Goal: Task Accomplishment & Management: Manage account settings

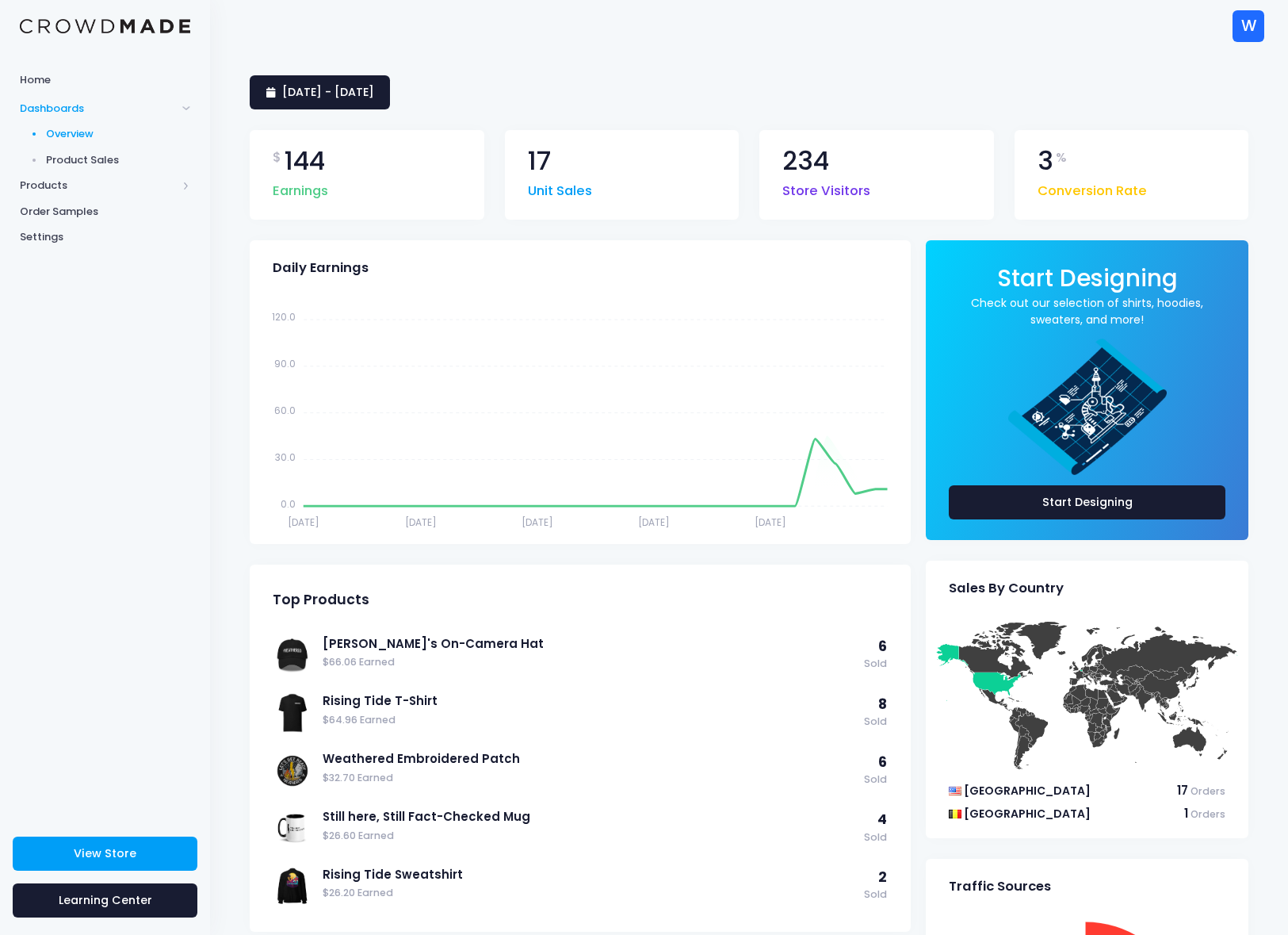
scroll to position [3, 0]
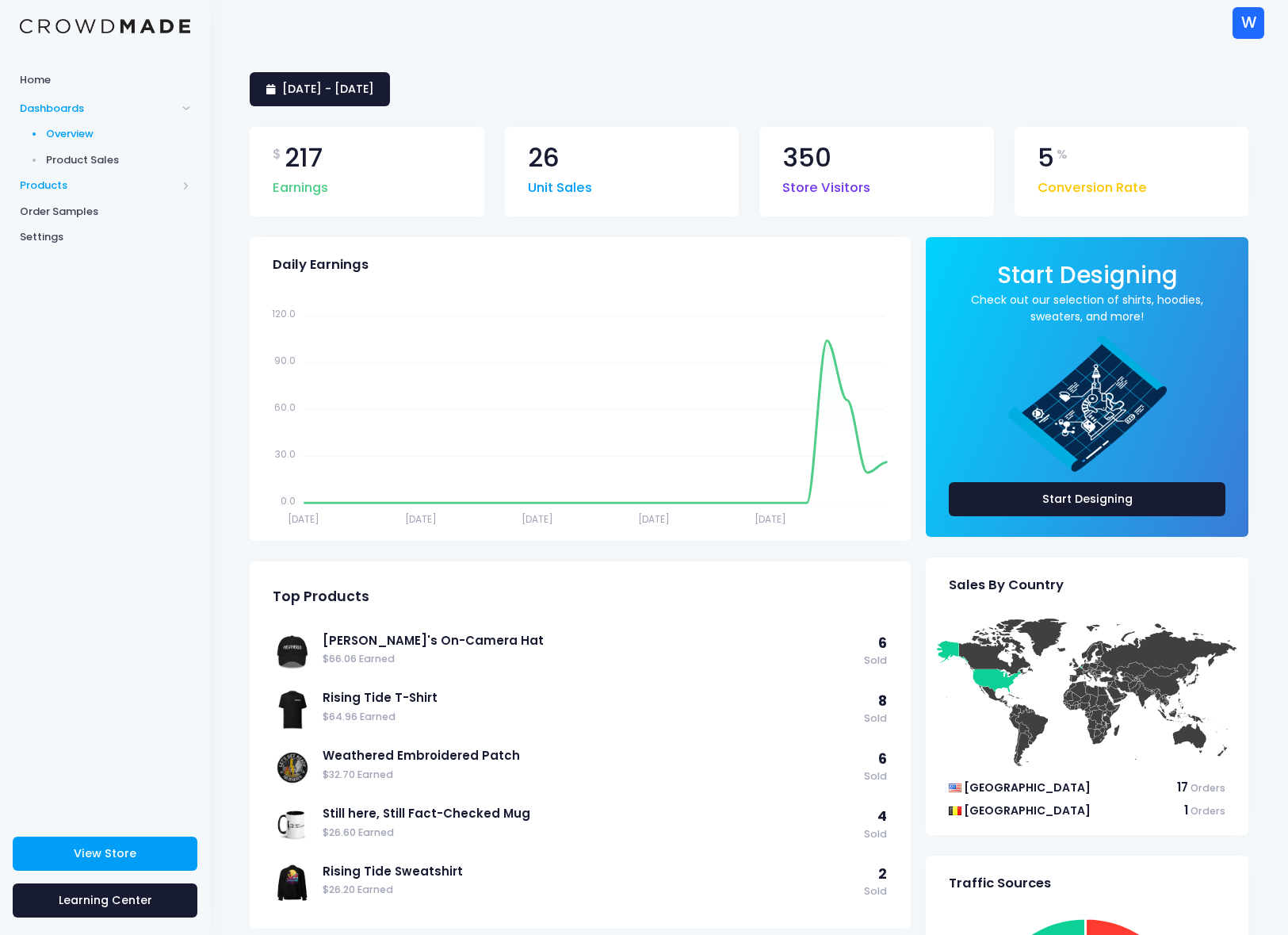
click at [54, 184] on span "Products" at bounding box center [98, 185] width 157 height 16
click at [88, 186] on span "Product Editor" at bounding box center [118, 185] width 145 height 16
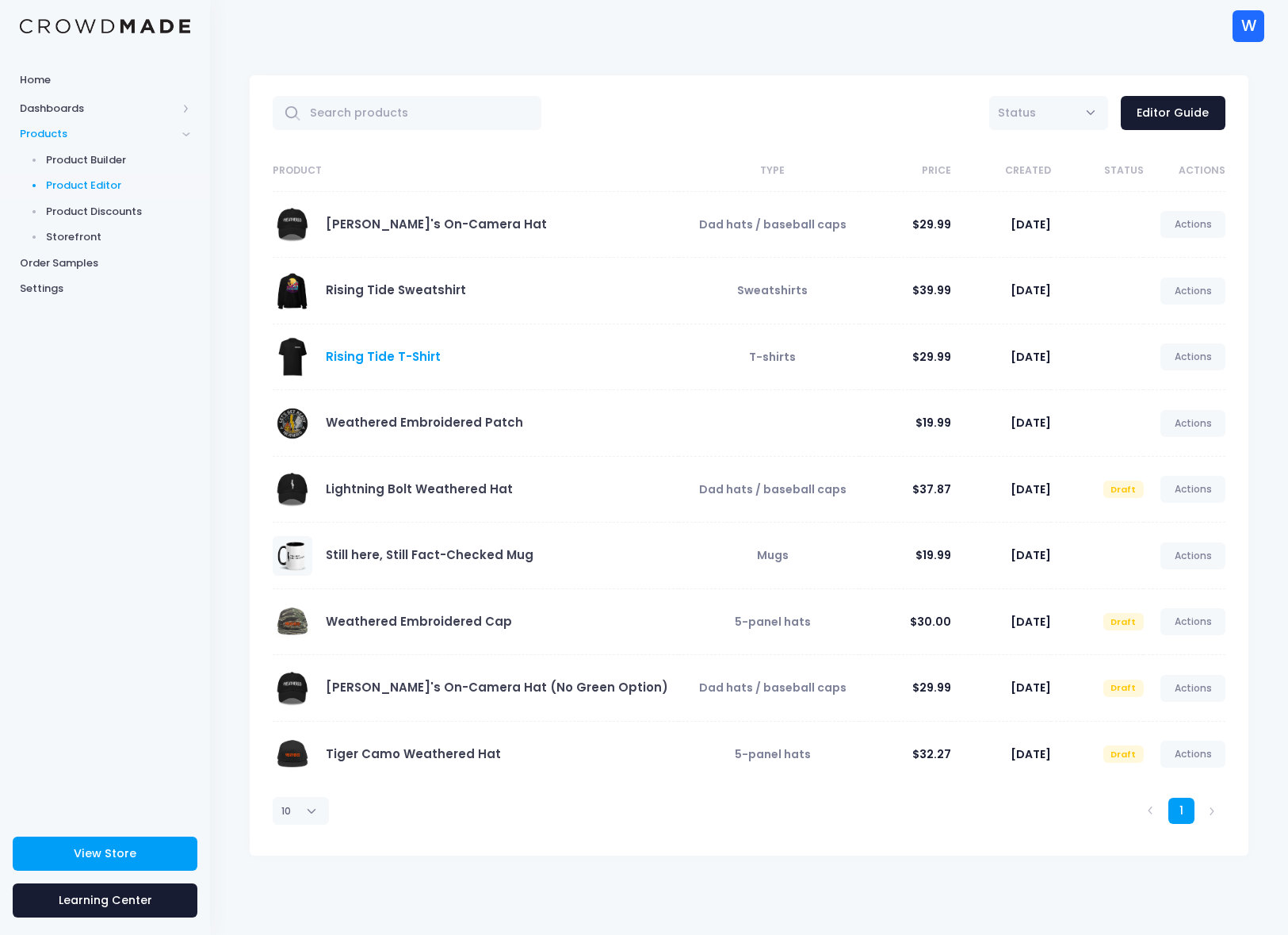
click at [371, 354] on link "Rising Tide T-Shirt" at bounding box center [382, 357] width 115 height 17
click at [373, 357] on link "Rising Tide T-Shirt" at bounding box center [382, 357] width 115 height 17
click at [1198, 358] on link "Actions" at bounding box center [1193, 357] width 65 height 27
click at [1178, 394] on link "Edit" at bounding box center [1176, 394] width 84 height 28
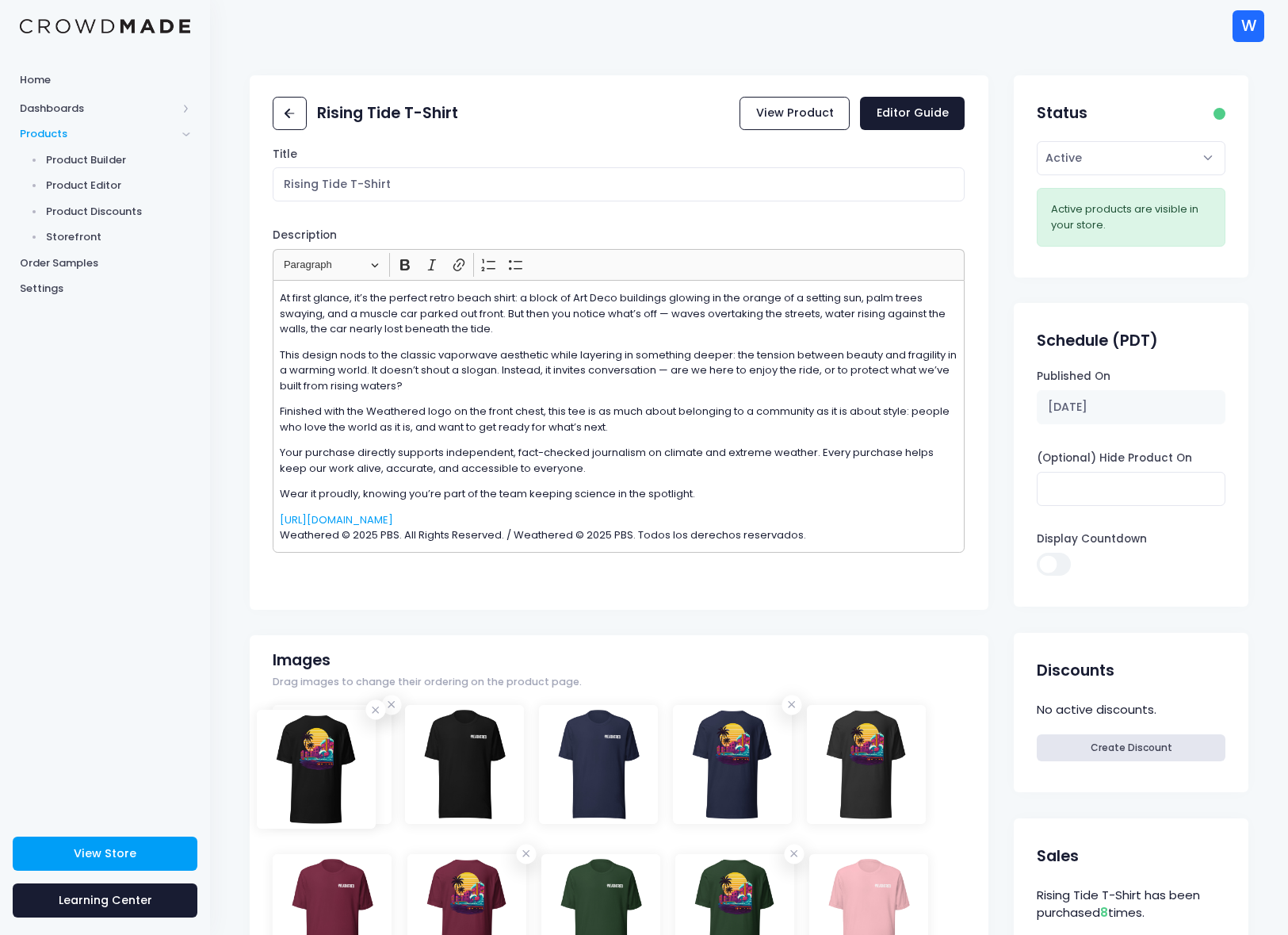
drag, startPoint x: 482, startPoint y: 745, endPoint x: 331, endPoint y: 751, distance: 151.1
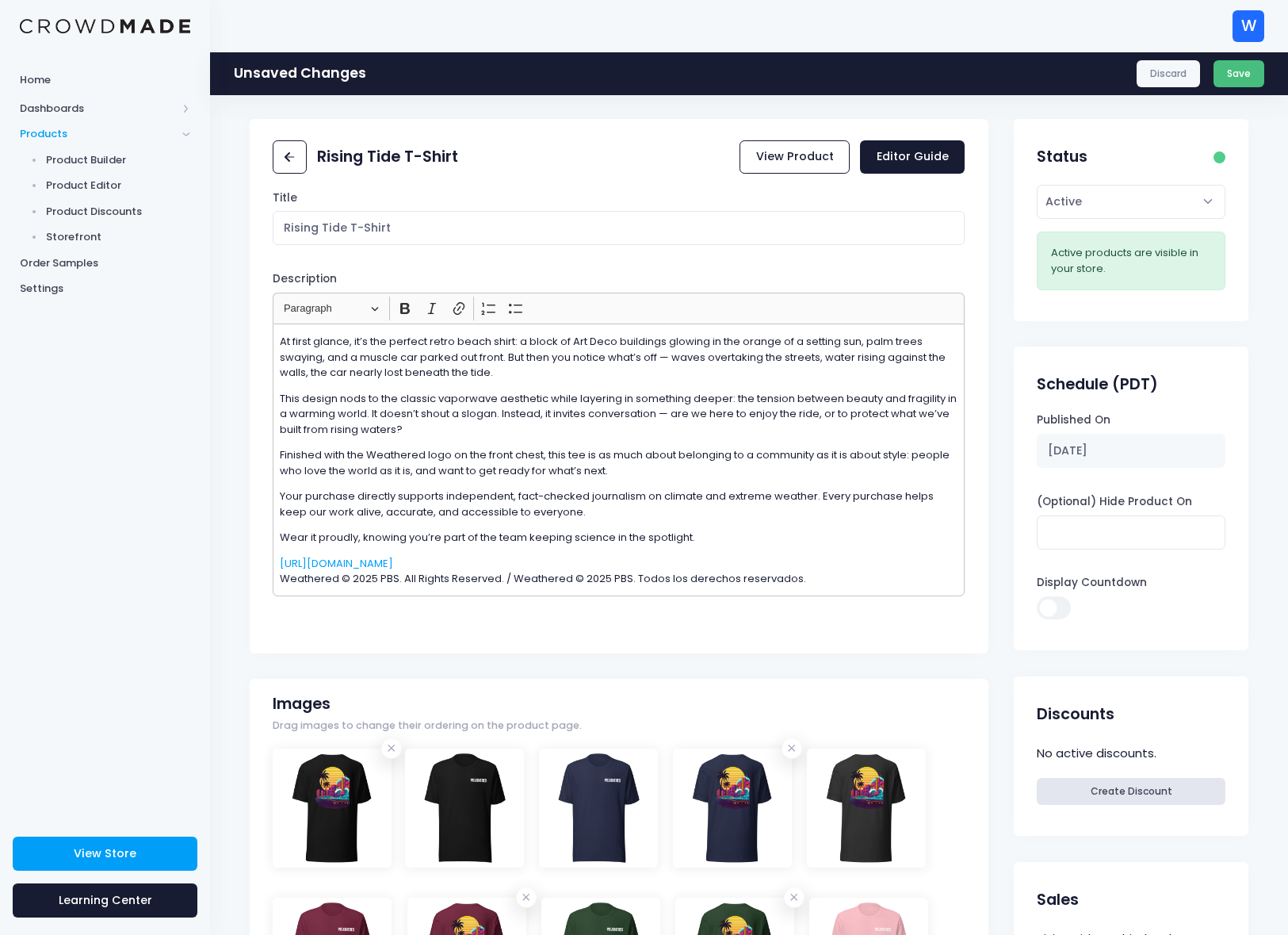
click at [1239, 76] on button "Save" at bounding box center [1240, 74] width 52 height 27
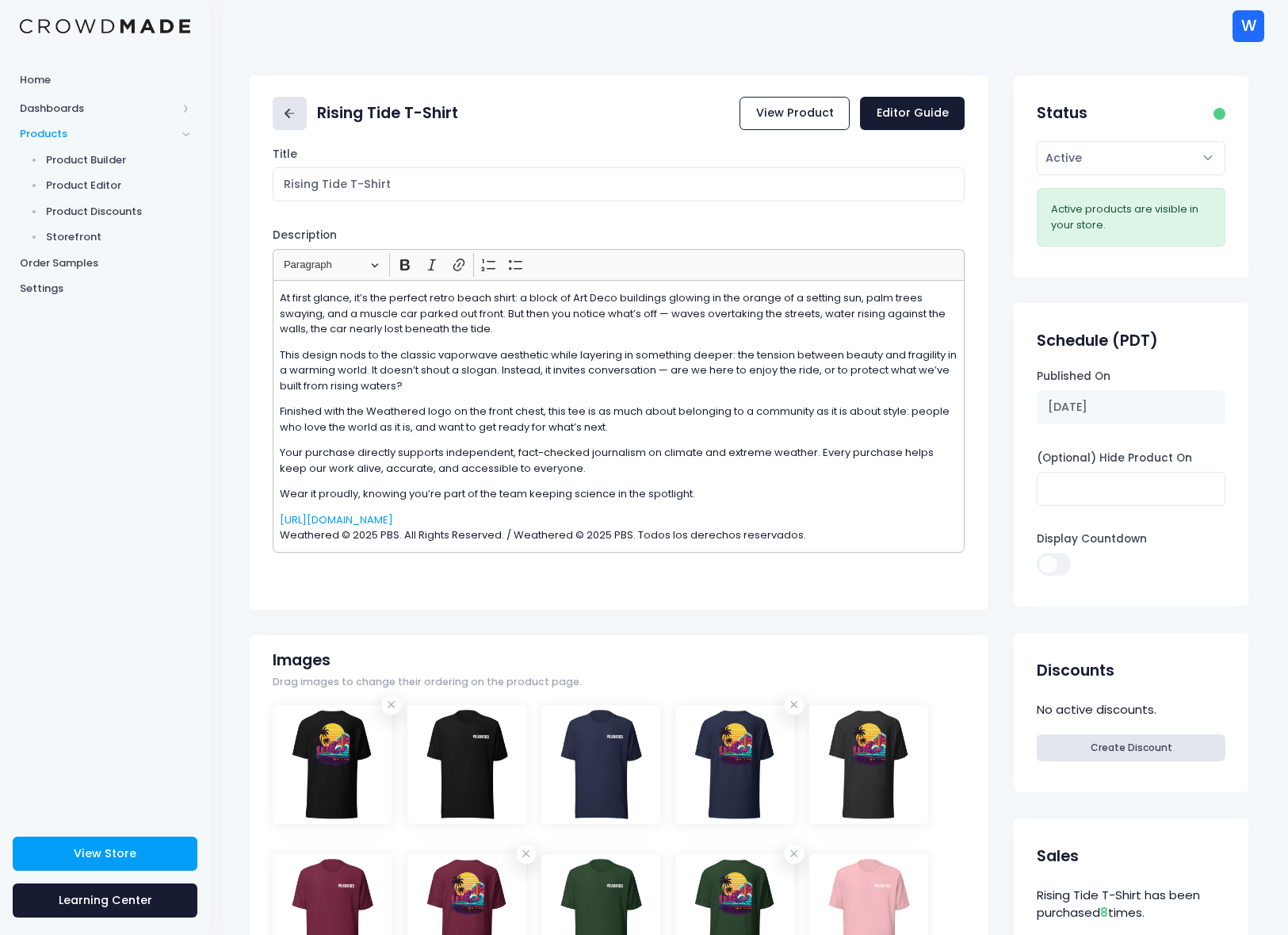
click at [293, 112] on icon at bounding box center [289, 113] width 18 height 18
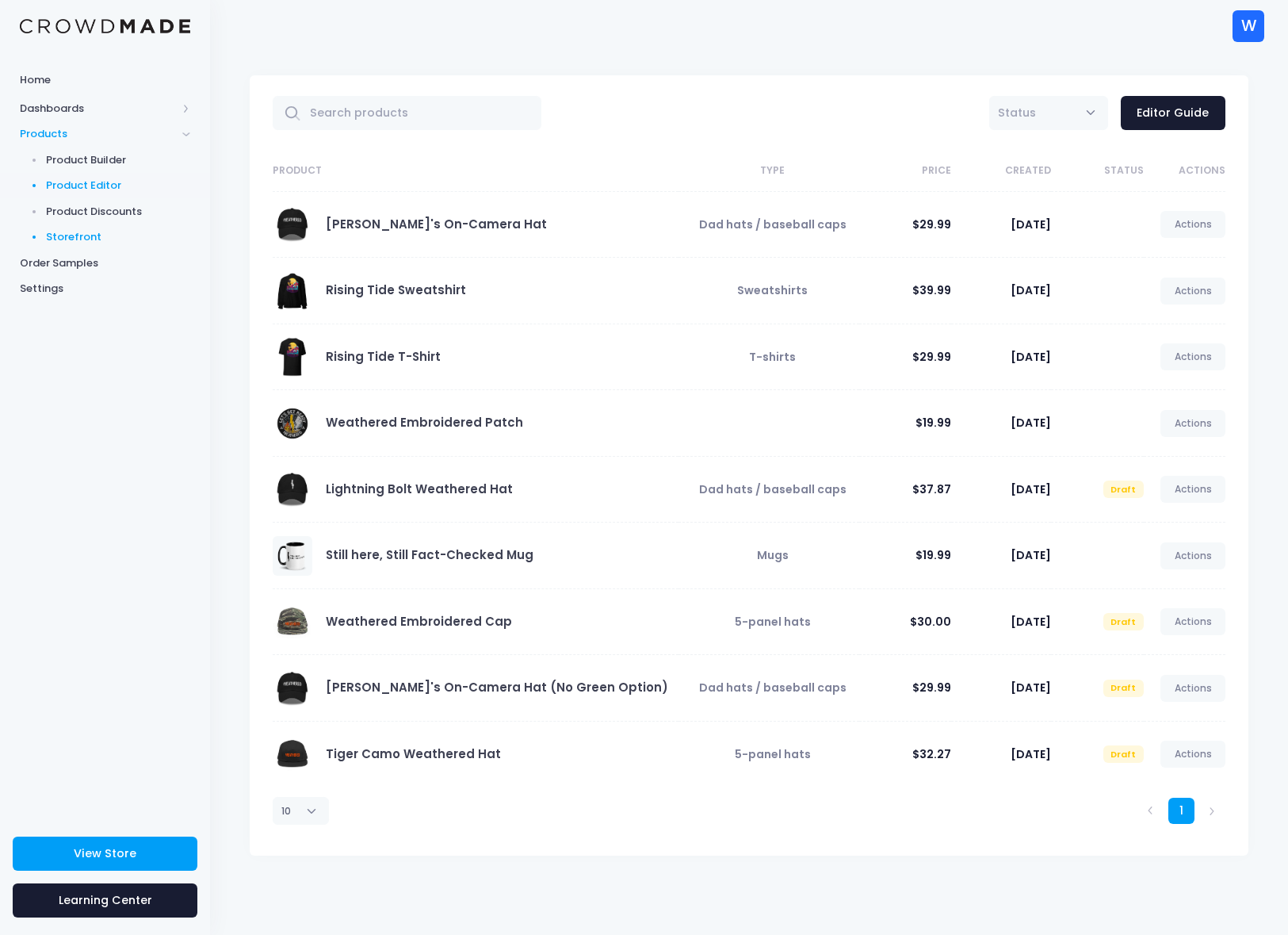
click at [66, 236] on span "Storefront" at bounding box center [118, 237] width 145 height 16
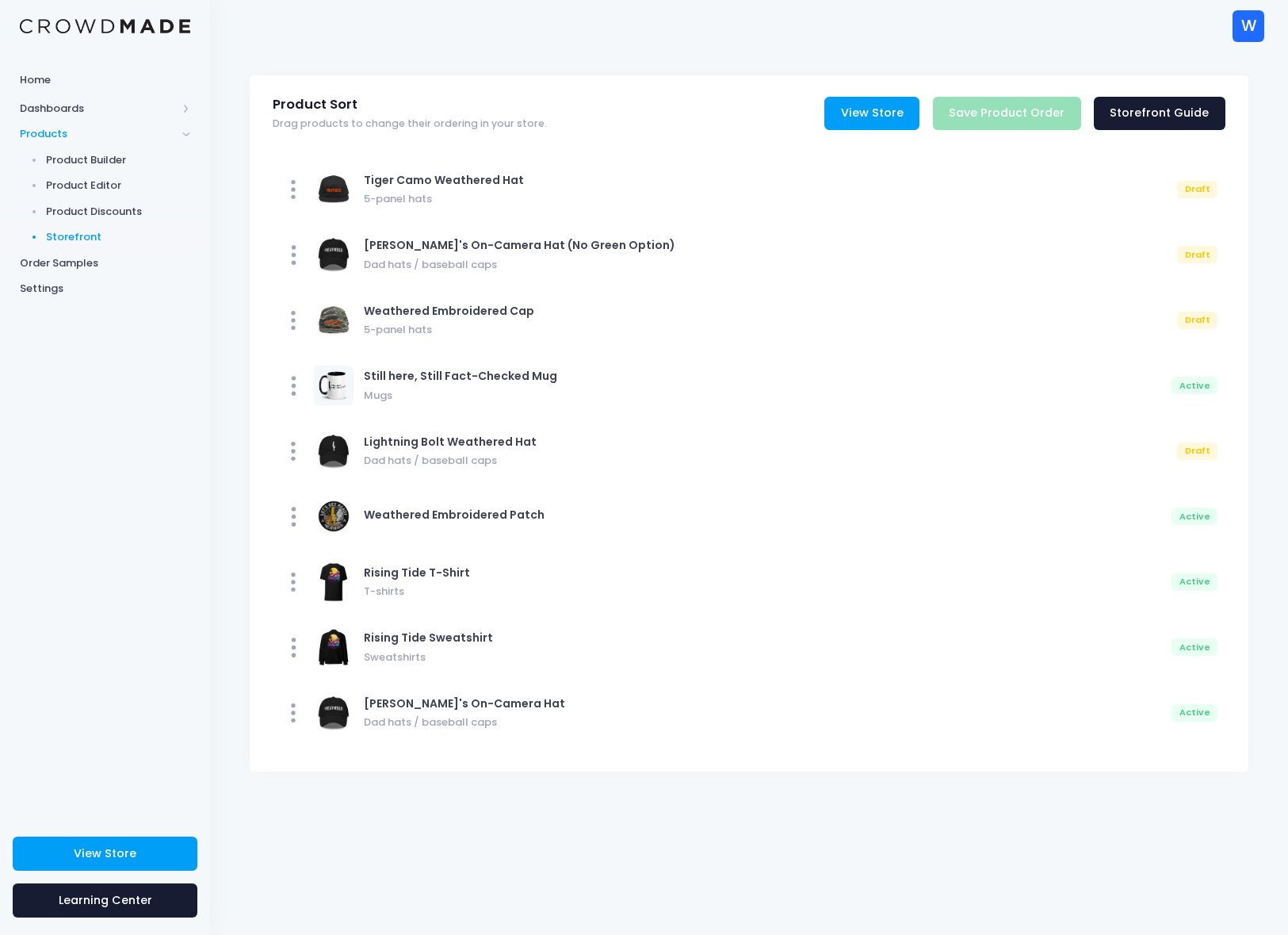
click at [885, 119] on link "View Store" at bounding box center [872, 114] width 95 height 34
